Goal: Information Seeking & Learning: Learn about a topic

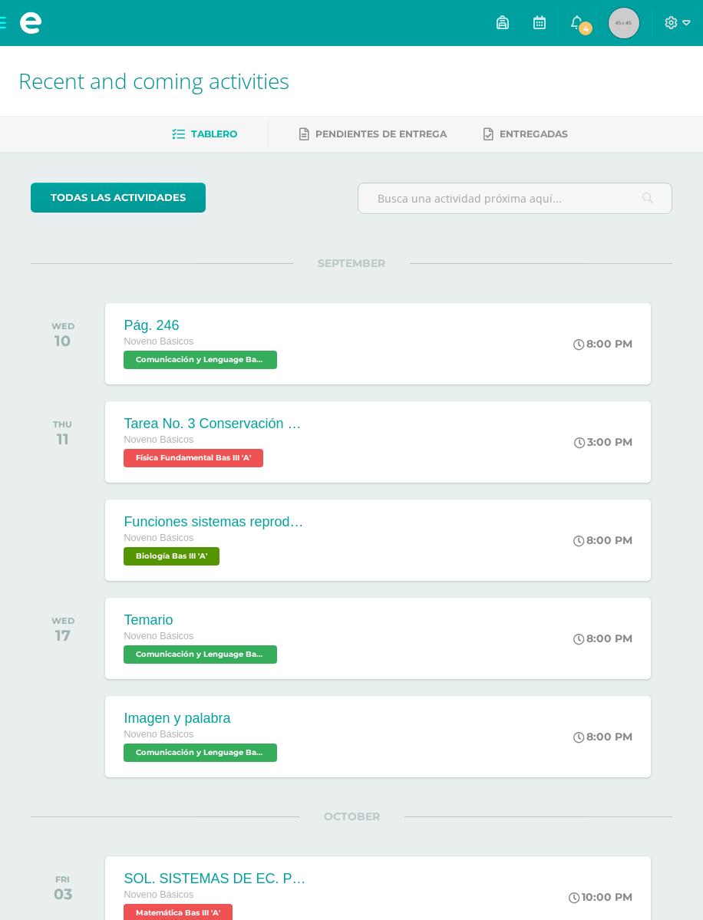
click at [14, 25] on span at bounding box center [30, 23] width 61 height 46
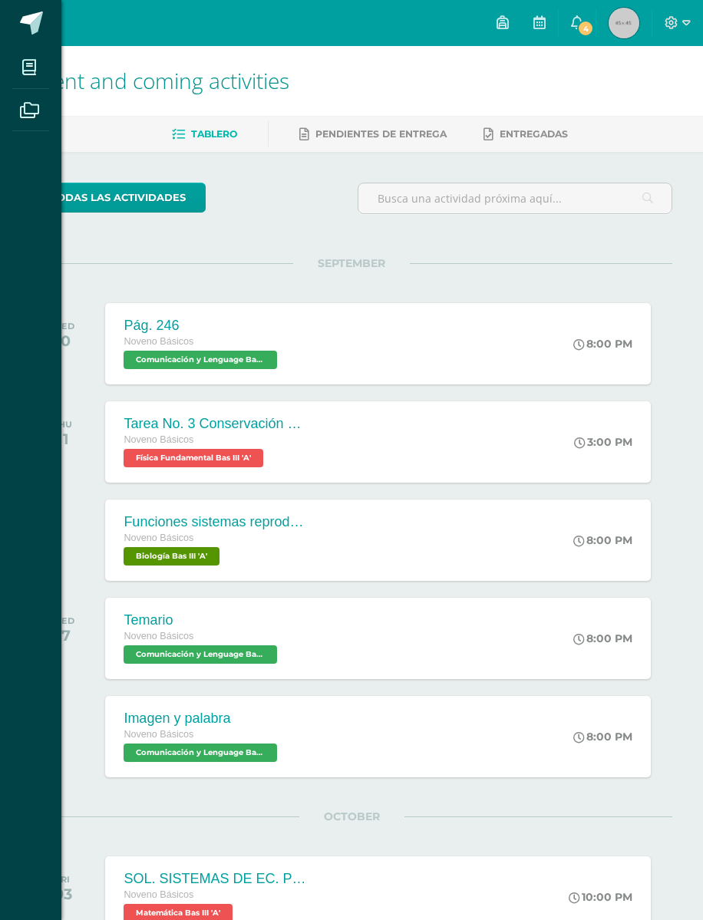
click at [31, 68] on icon at bounding box center [29, 67] width 14 height 15
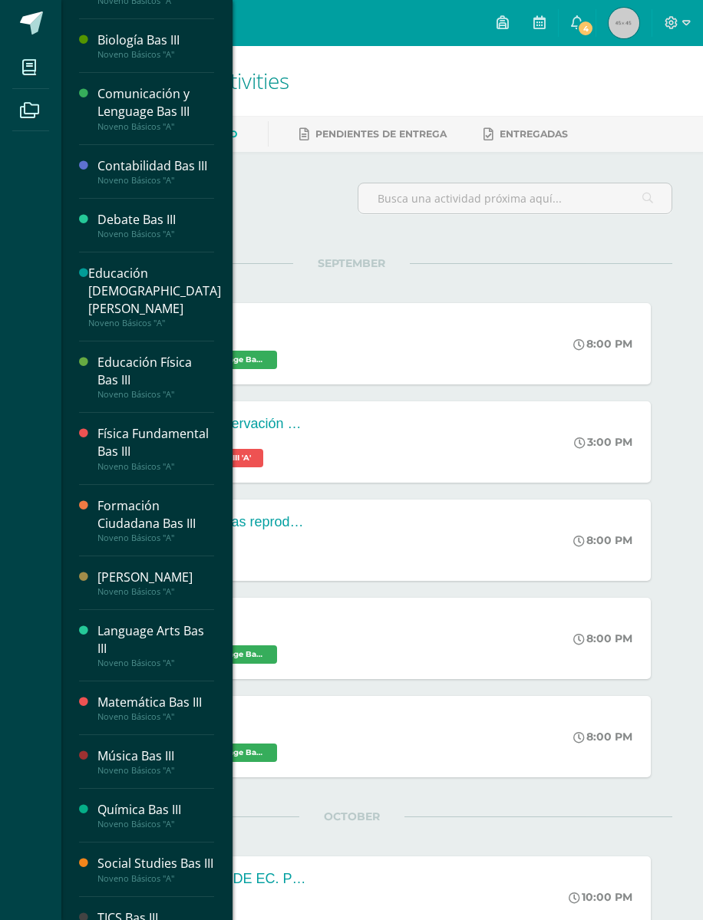
scroll to position [58, 0]
click at [177, 587] on div "Noveno Básicos "A"" at bounding box center [155, 592] width 117 height 11
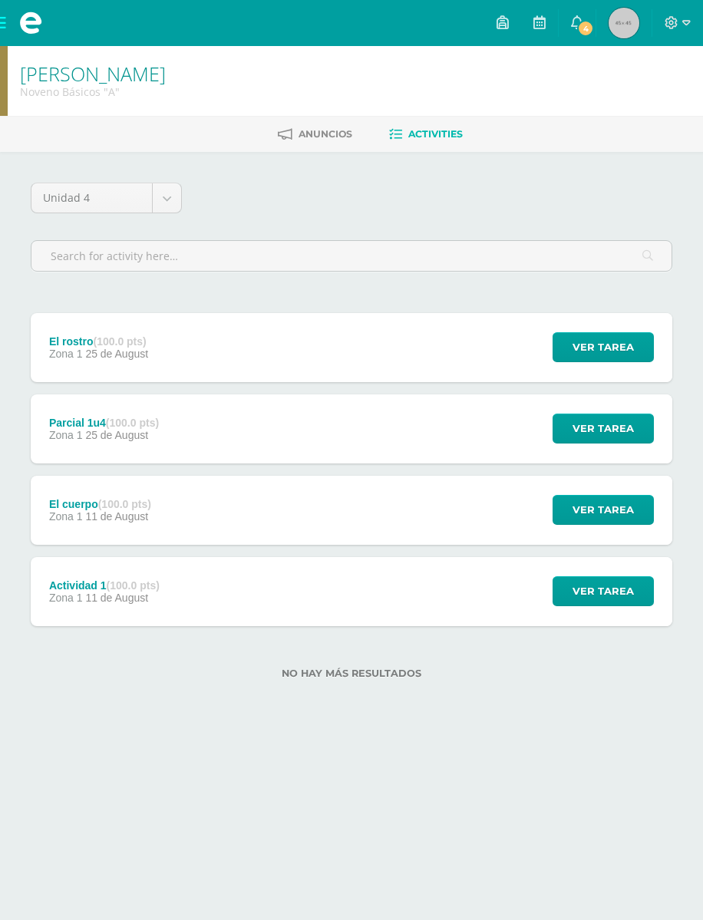
click at [402, 338] on div "El rostro (100.0 pts) Zona 1 25 de August Ver tarea El rostro Kaqchikel III Car…" at bounding box center [351, 347] width 641 height 69
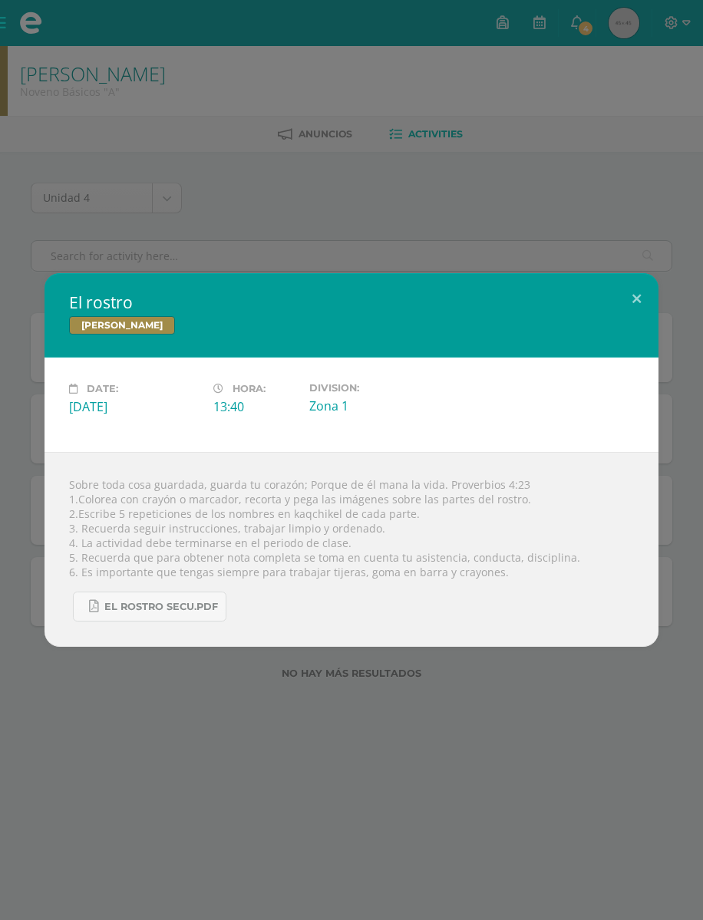
click at [634, 294] on button at bounding box center [637, 299] width 44 height 52
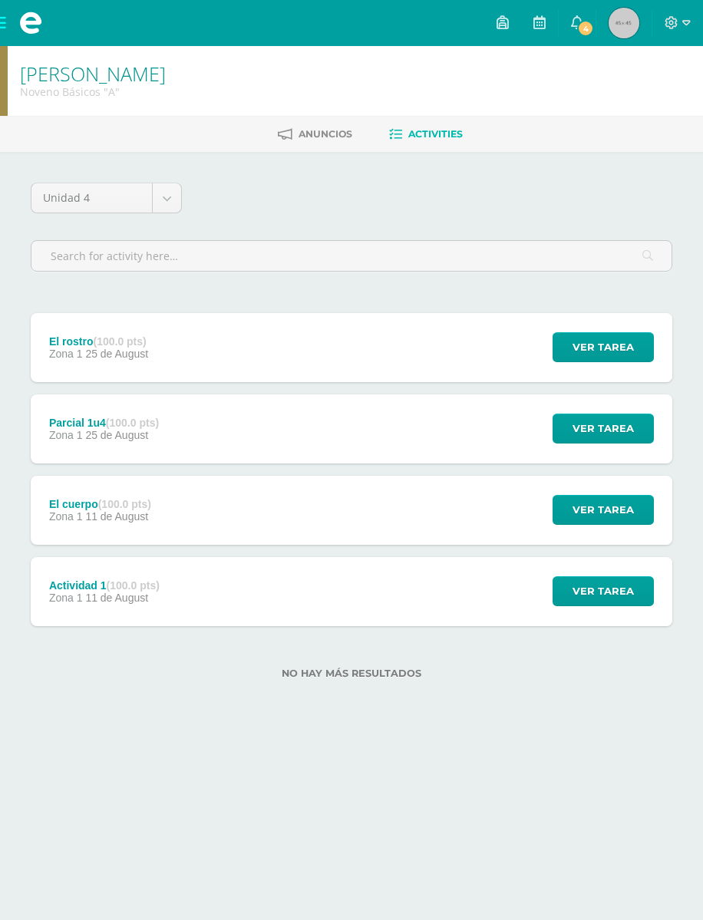
click at [159, 188] on body "My courses Archivos Cerrar panel Artes Plásticas Bas III Noveno Básicos "A" Bio…" at bounding box center [351, 364] width 703 height 728
click at [437, 579] on div "Actividad 1 (100.0 pts) Zona 1 11 de August Ver tarea Actividad 1 Kaqchikel III…" at bounding box center [351, 591] width 641 height 69
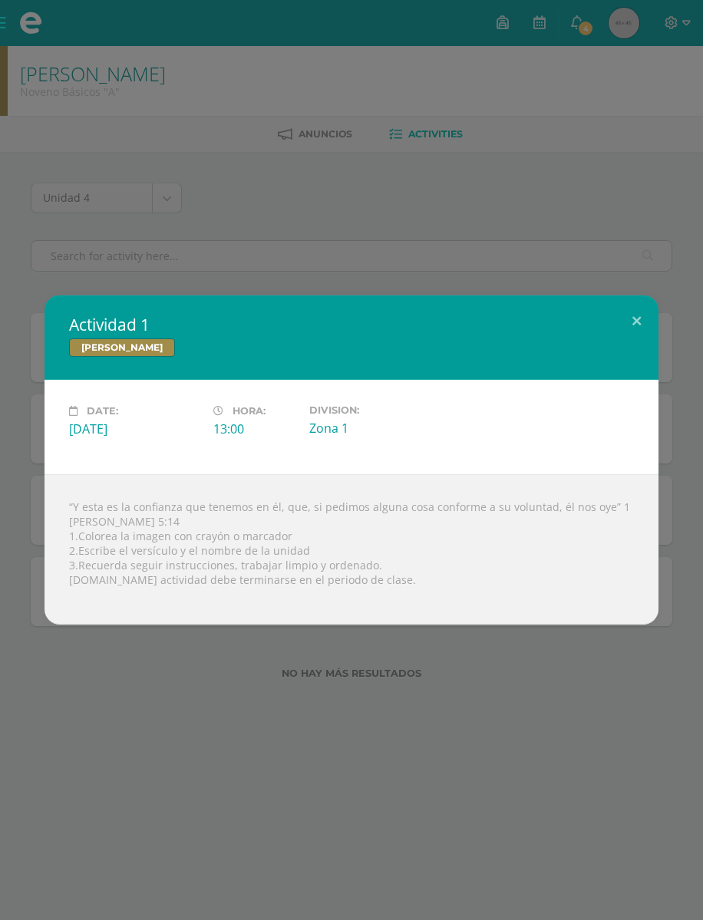
click at [641, 314] on button at bounding box center [637, 321] width 44 height 52
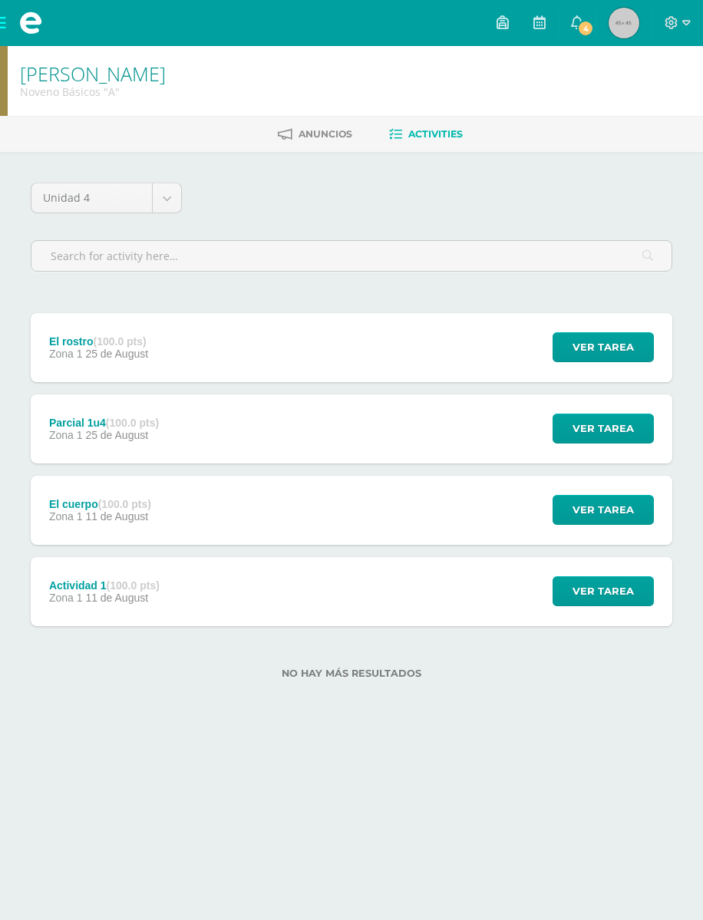
click at [608, 341] on span "Ver tarea" at bounding box center [602, 347] width 61 height 28
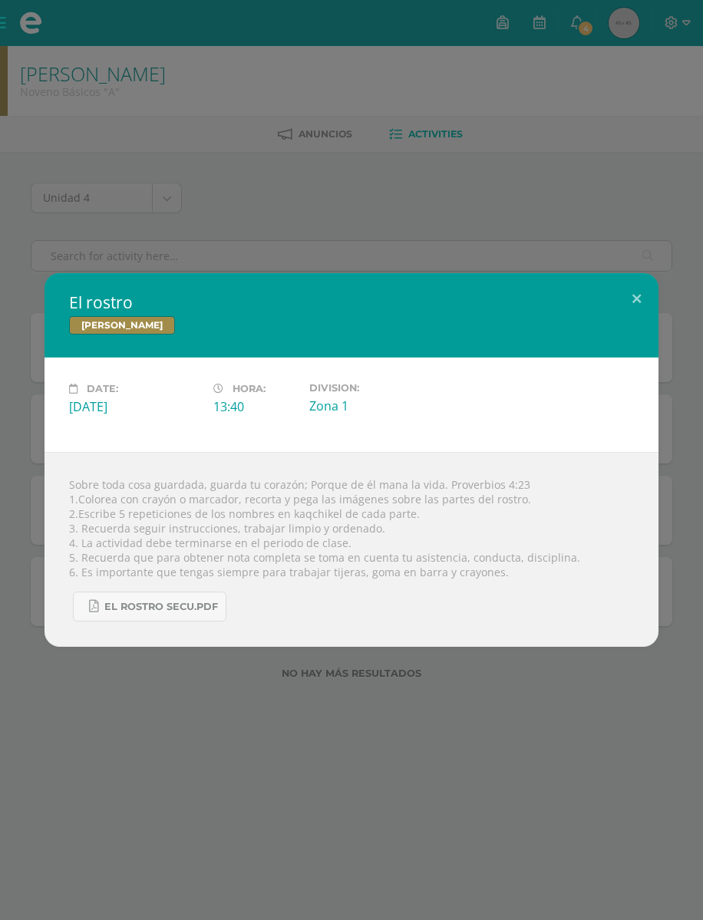
click at [217, 613] on span "El rostro secu.pdf" at bounding box center [161, 607] width 114 height 12
click at [631, 305] on button at bounding box center [637, 299] width 44 height 52
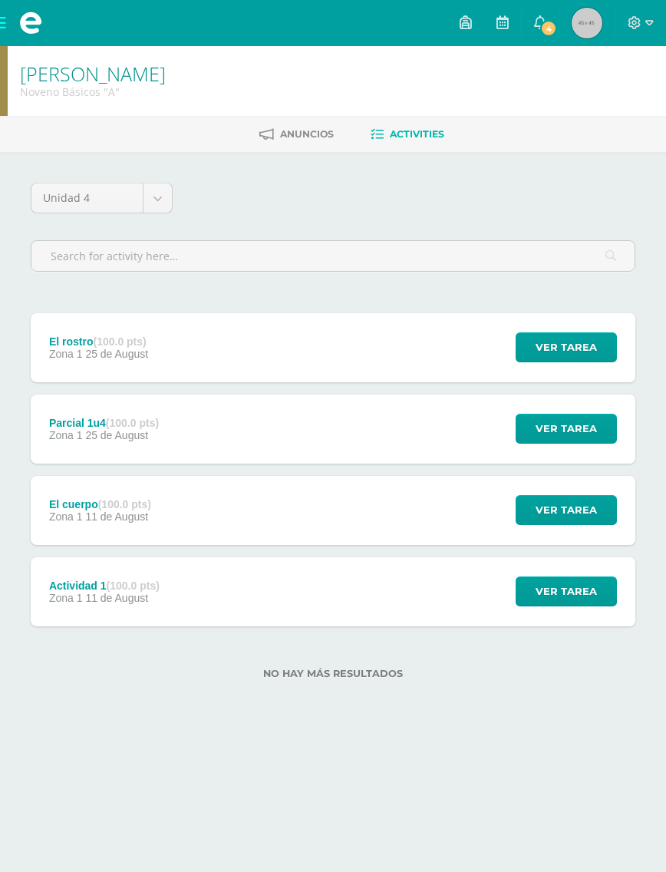
click at [592, 3] on link "Mérilin Jisell Mi Perfil" at bounding box center [586, 23] width 55 height 46
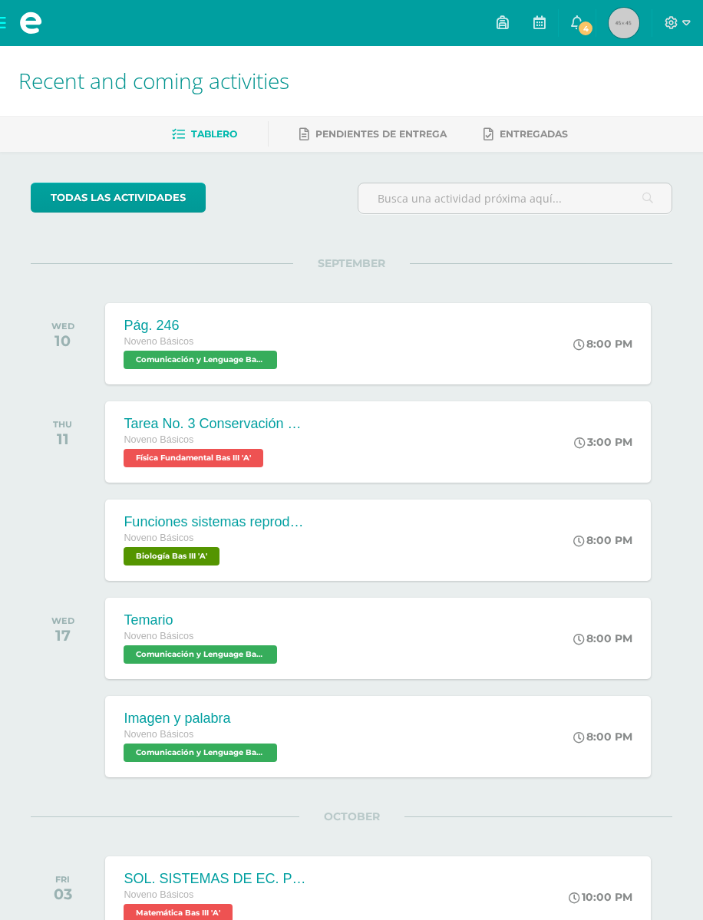
click at [423, 340] on div "Pág. 246 Noveno Básicos Comunicación y Lenguage Bas III 'A' 8:00 PM Pág. 246 Co…" at bounding box center [378, 343] width 546 height 81
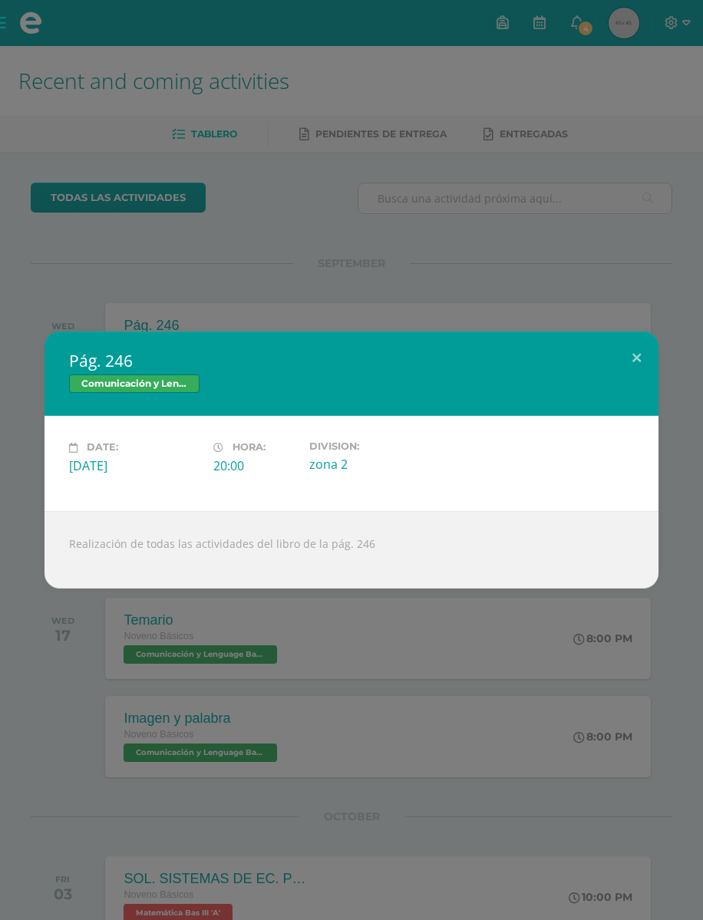
click at [641, 346] on button at bounding box center [637, 357] width 44 height 52
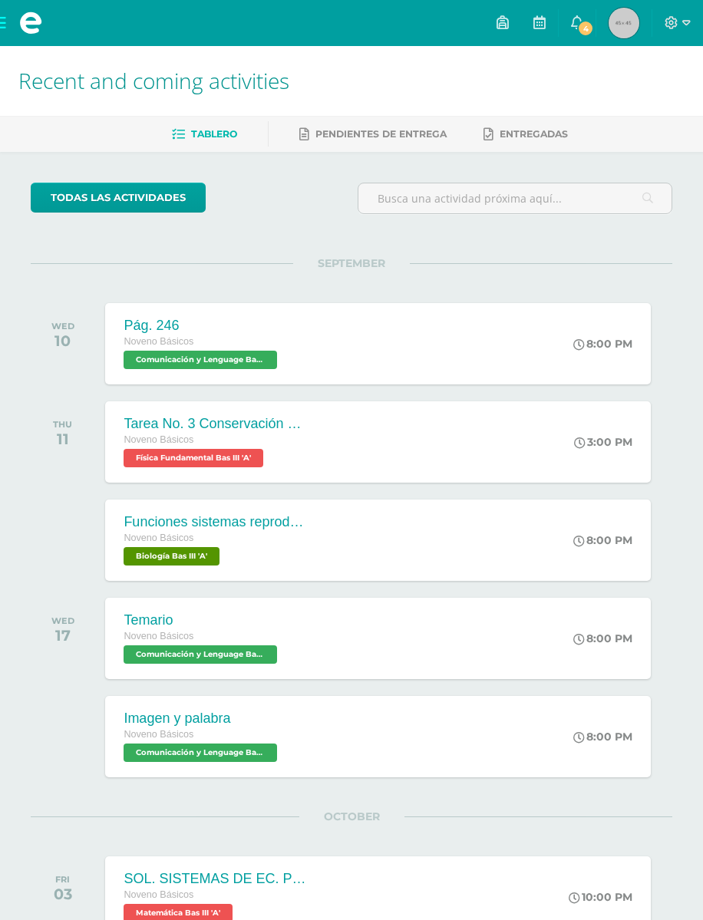
click at [489, 612] on div "Temario Noveno Básicos Comunicación y Lenguage Bas III 'A' 8:00 PM Temario Comu…" at bounding box center [378, 638] width 546 height 81
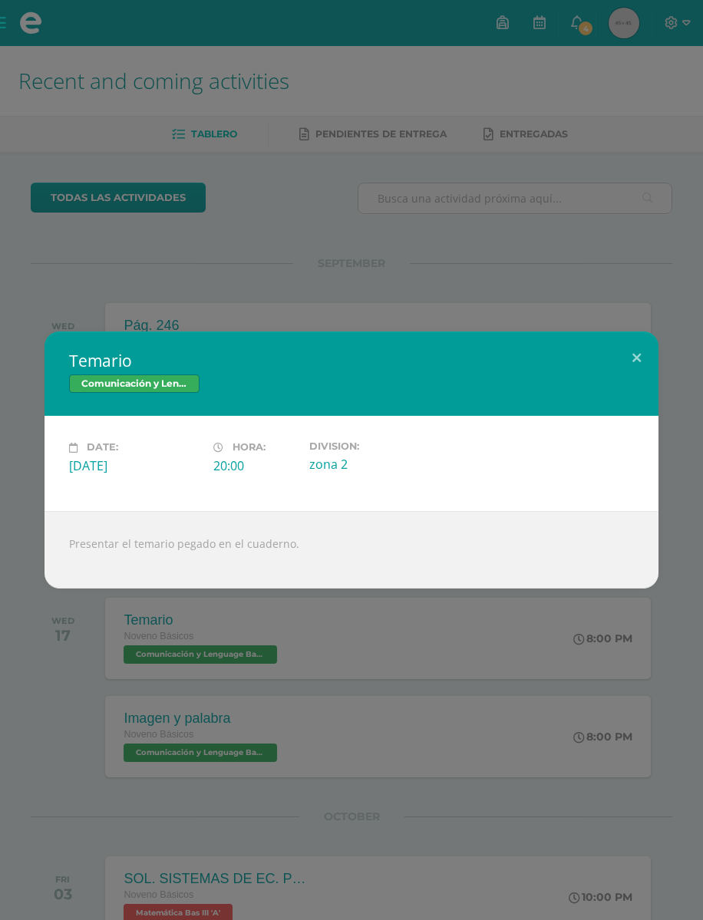
click at [645, 364] on button at bounding box center [637, 357] width 44 height 52
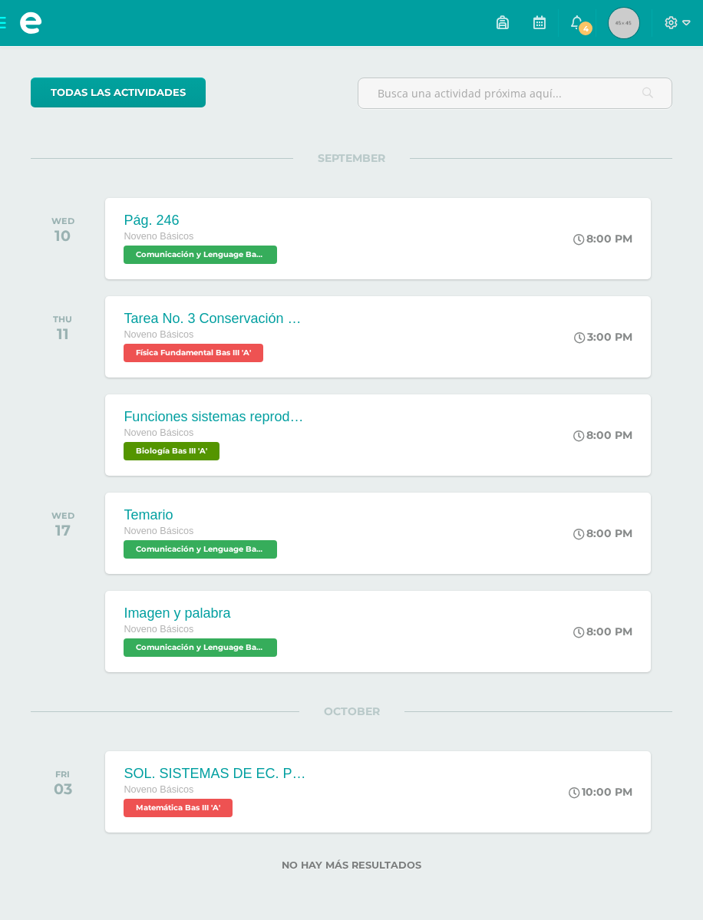
scroll to position [109, 0]
click at [18, 19] on span at bounding box center [30, 23] width 61 height 46
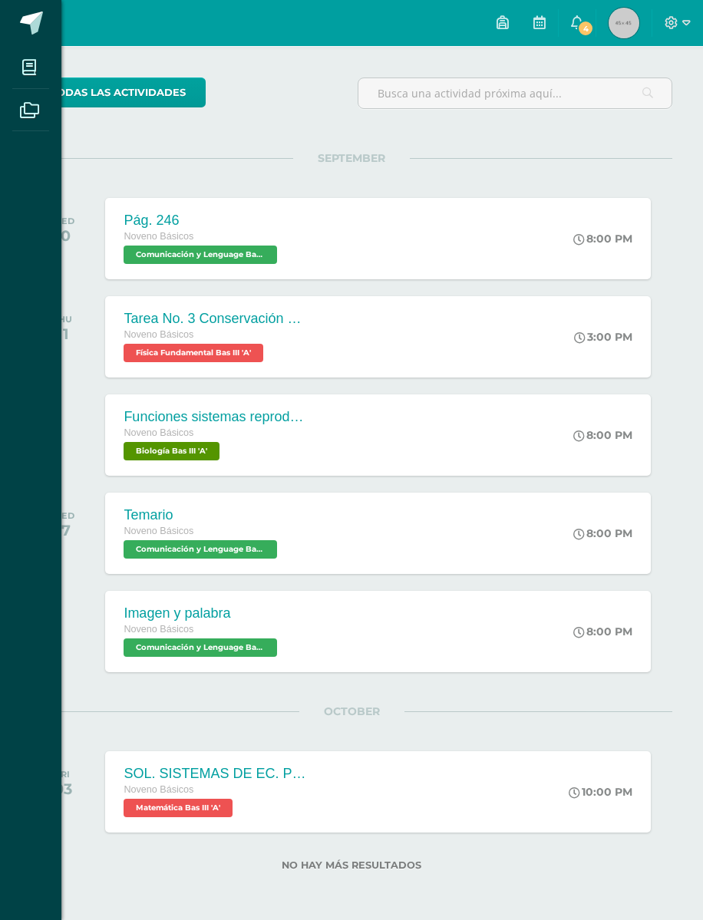
click at [46, 63] on span at bounding box center [29, 67] width 35 height 35
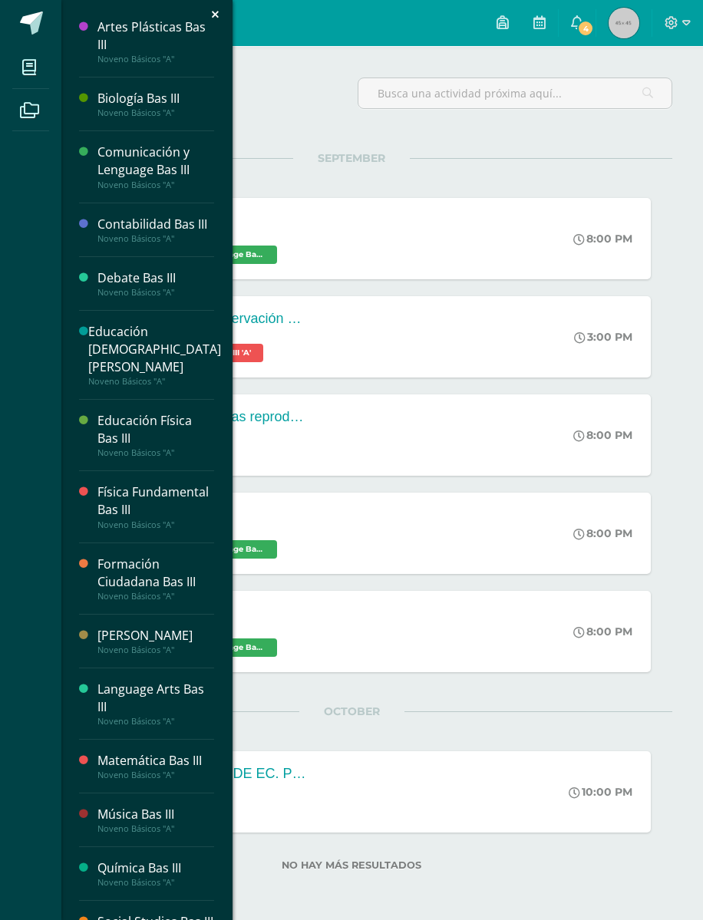
scroll to position [0, 0]
click at [142, 158] on div "Comunicación y Lenguage Bas III" at bounding box center [155, 160] width 117 height 35
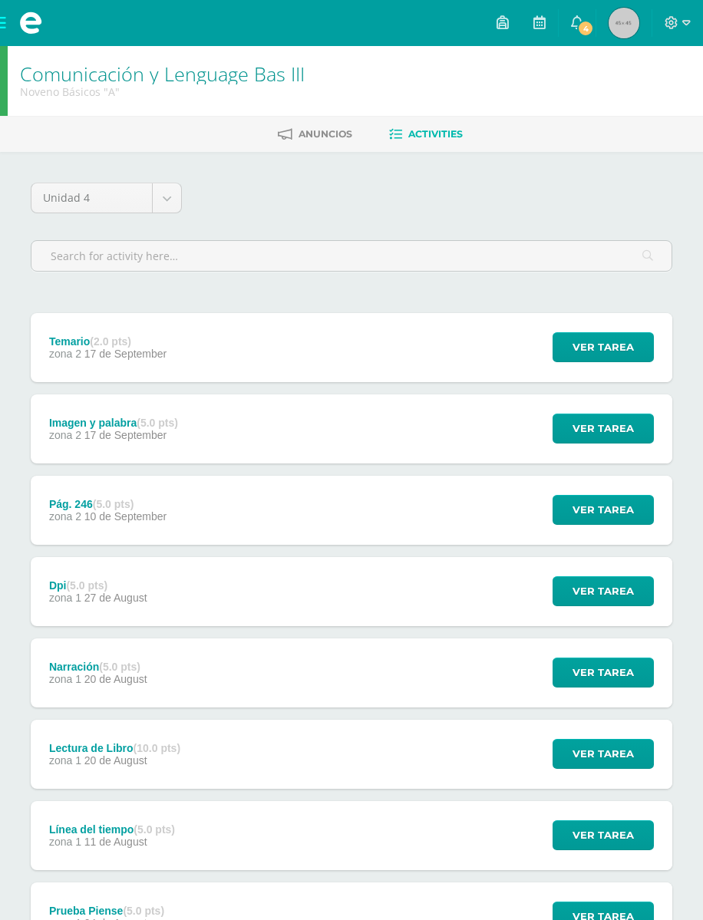
click at [404, 147] on link "Activities" at bounding box center [426, 134] width 74 height 25
